Goal: Navigation & Orientation: Go to known website

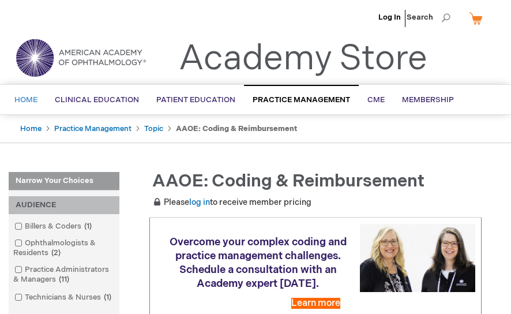
click at [31, 96] on span "Home" at bounding box center [25, 99] width 23 height 9
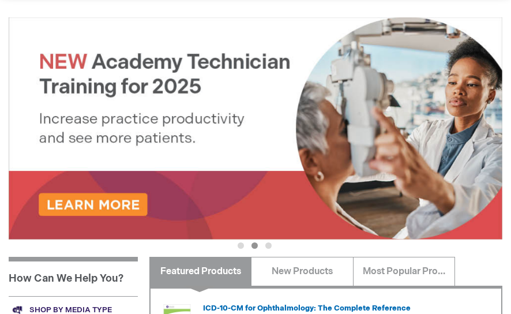
scroll to position [115, 0]
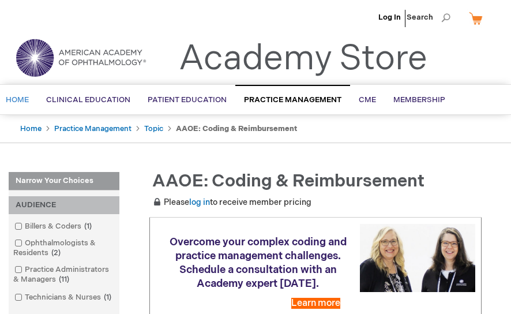
click at [20, 95] on span "Home" at bounding box center [17, 99] width 23 height 9
